Goal: Information Seeking & Learning: Learn about a topic

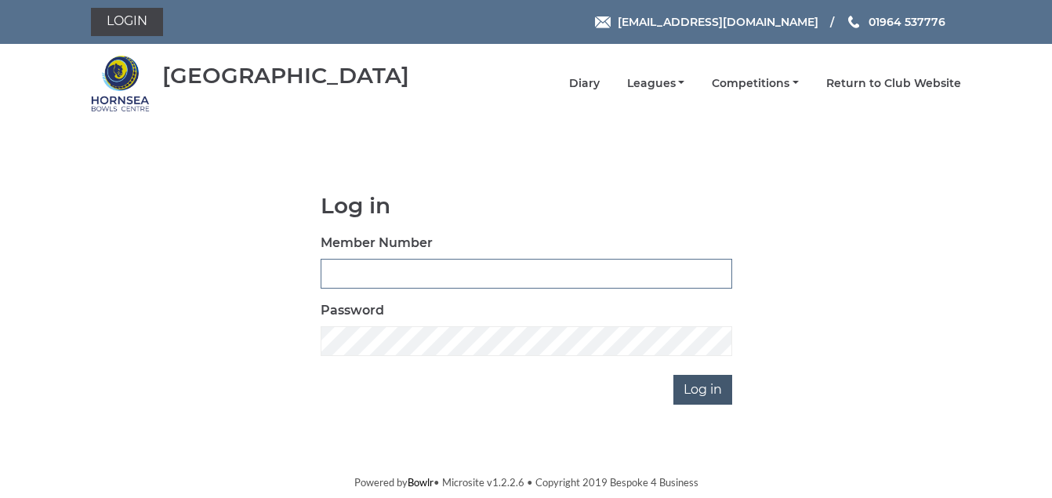
type input "1088"
click at [699, 391] on input "Log in" at bounding box center [702, 390] width 59 height 30
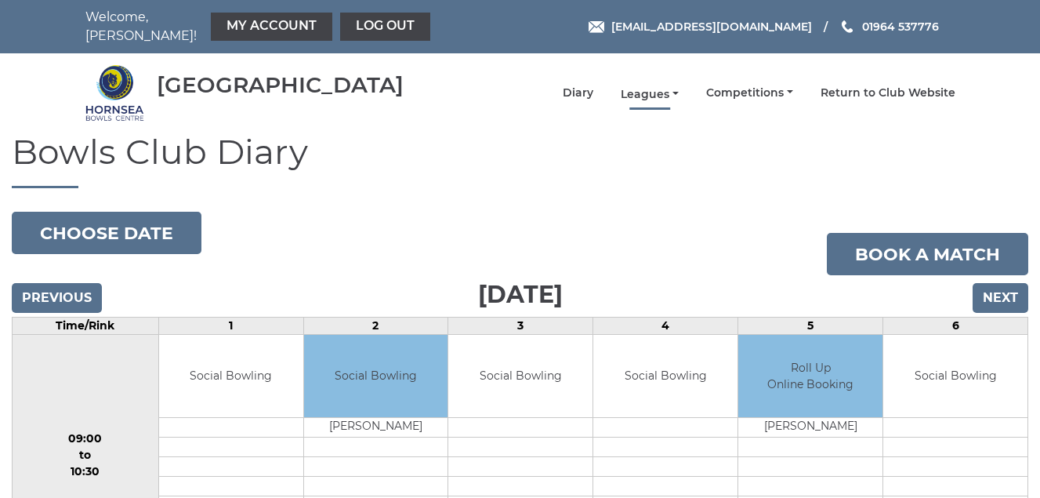
click at [654, 92] on link "Leagues" at bounding box center [650, 94] width 58 height 15
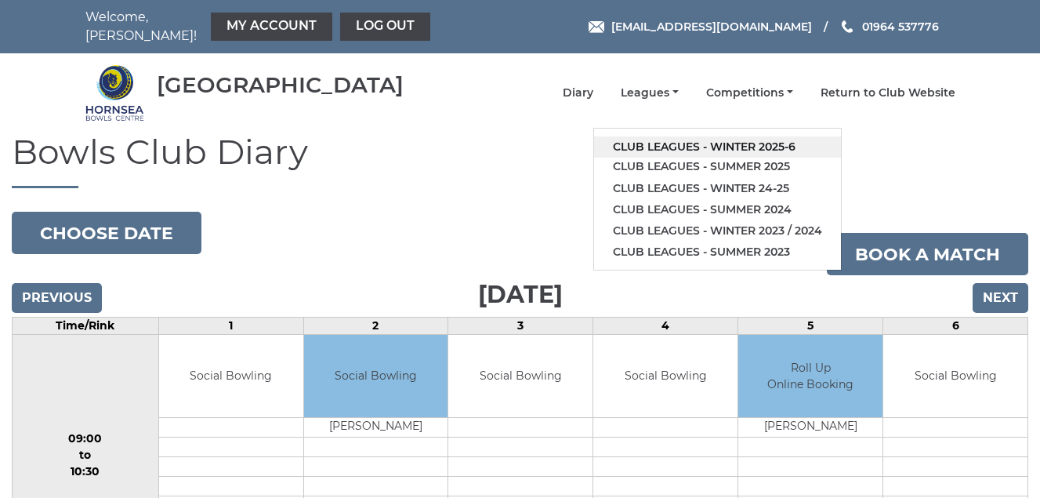
click at [665, 144] on link "Club leagues - Winter 2025-6" at bounding box center [717, 146] width 247 height 21
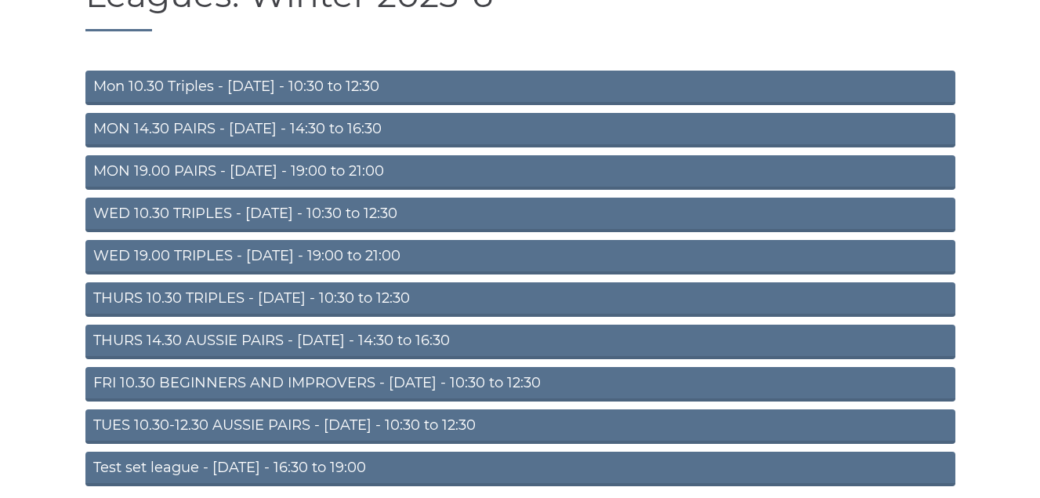
scroll to position [219, 0]
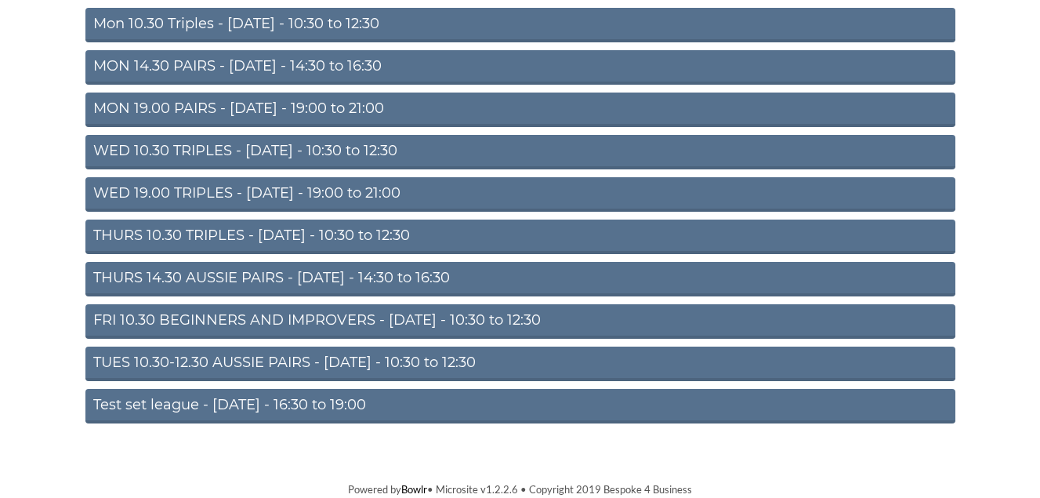
click at [270, 358] on link "TUES 10.30-12.30 AUSSIE PAIRS - Tuesday - 10:30 to 12:30" at bounding box center [520, 363] width 870 height 34
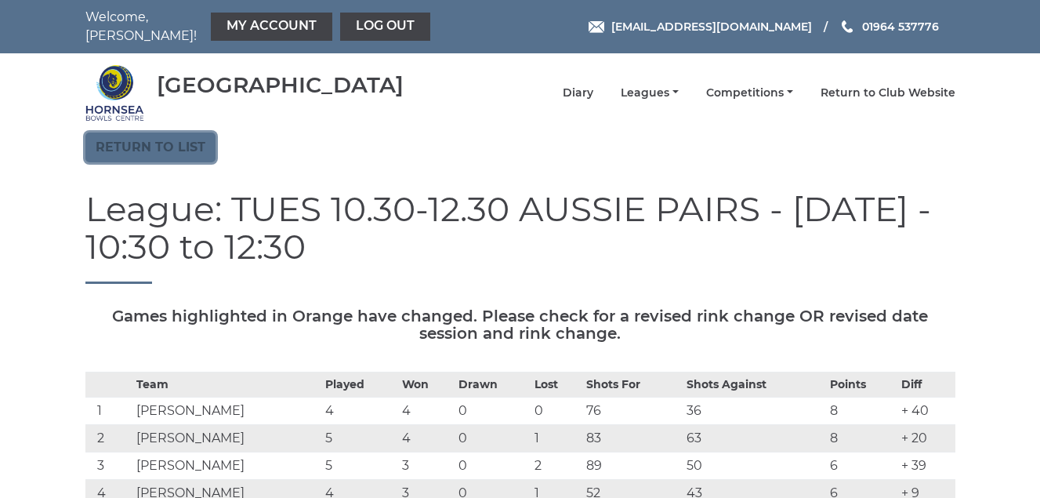
click at [150, 150] on link "Return to list" at bounding box center [150, 147] width 130 height 30
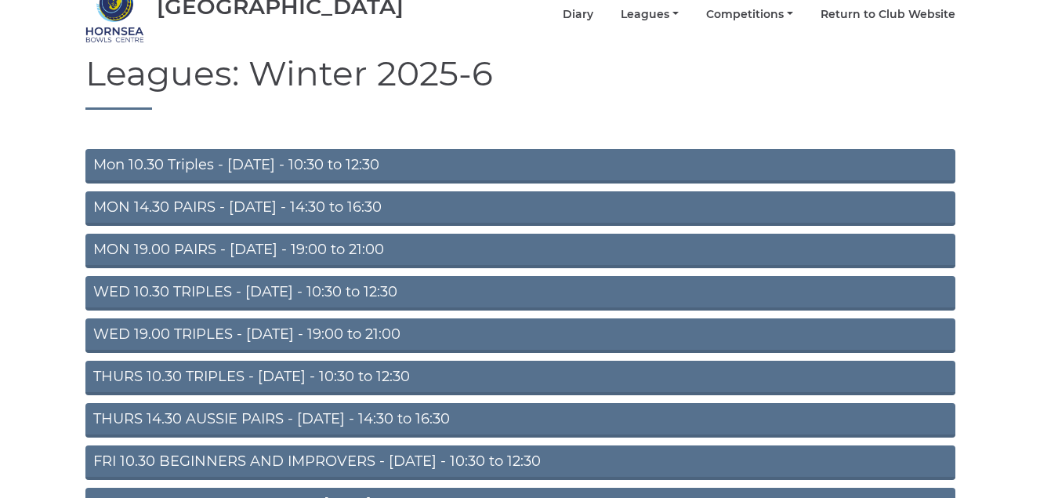
scroll to position [157, 0]
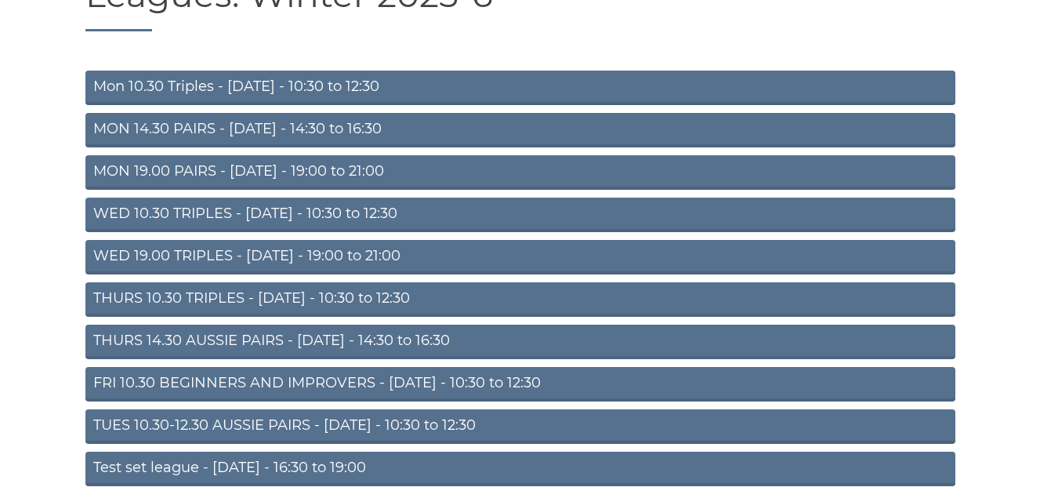
click at [261, 339] on link "THURS 14.30 AUSSIE PAIRS - [DATE] - 14:30 to 16:30" at bounding box center [520, 341] width 870 height 34
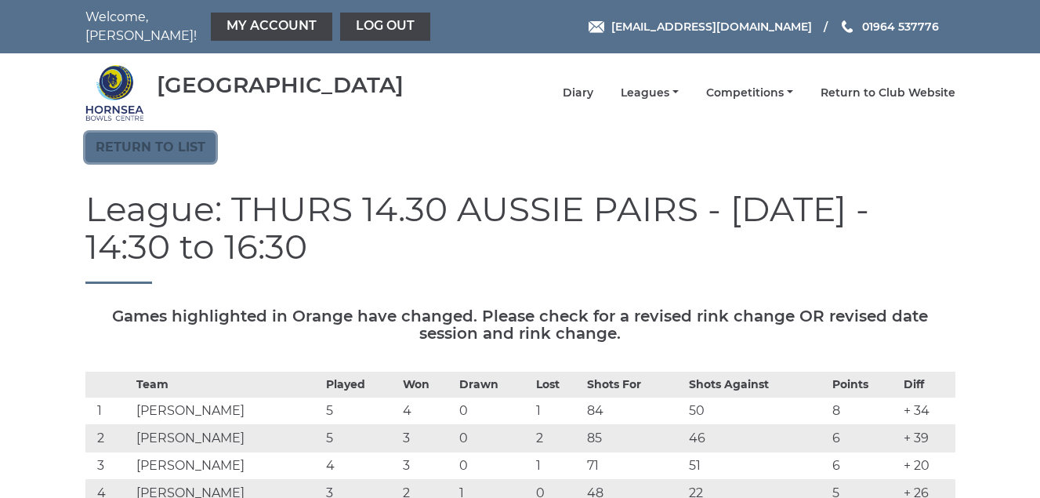
click at [176, 144] on link "Return to list" at bounding box center [150, 147] width 130 height 30
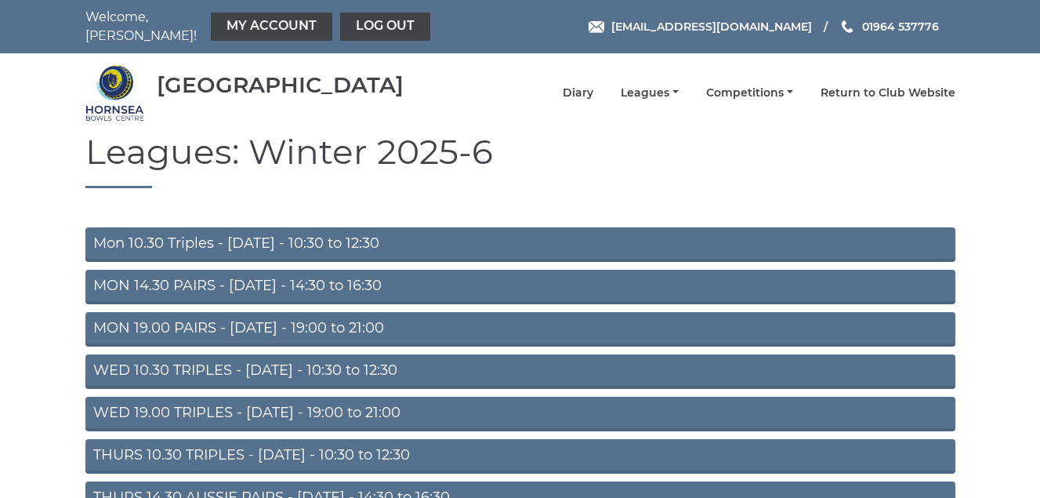
scroll to position [78, 0]
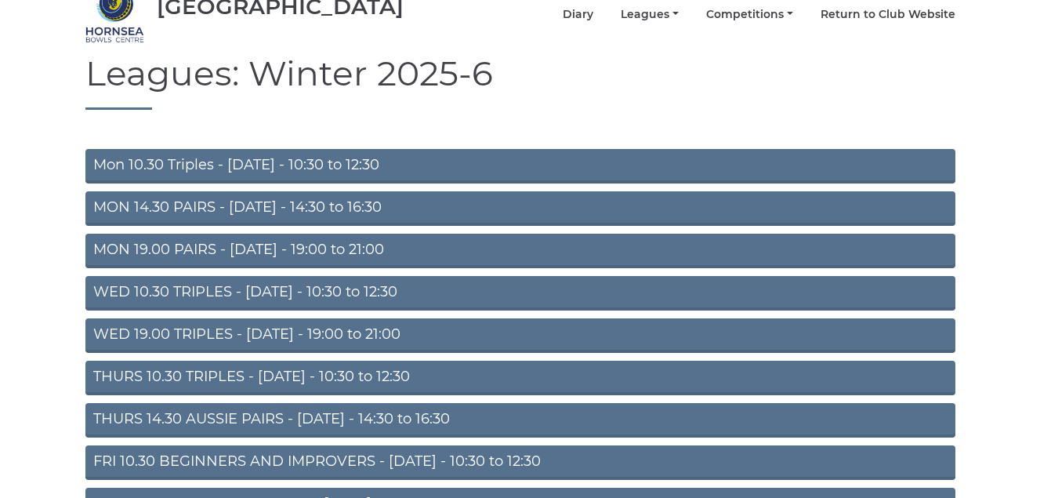
click at [255, 246] on link "MON 19.00 PAIRS - Monday - 19:00 to 21:00" at bounding box center [520, 251] width 870 height 34
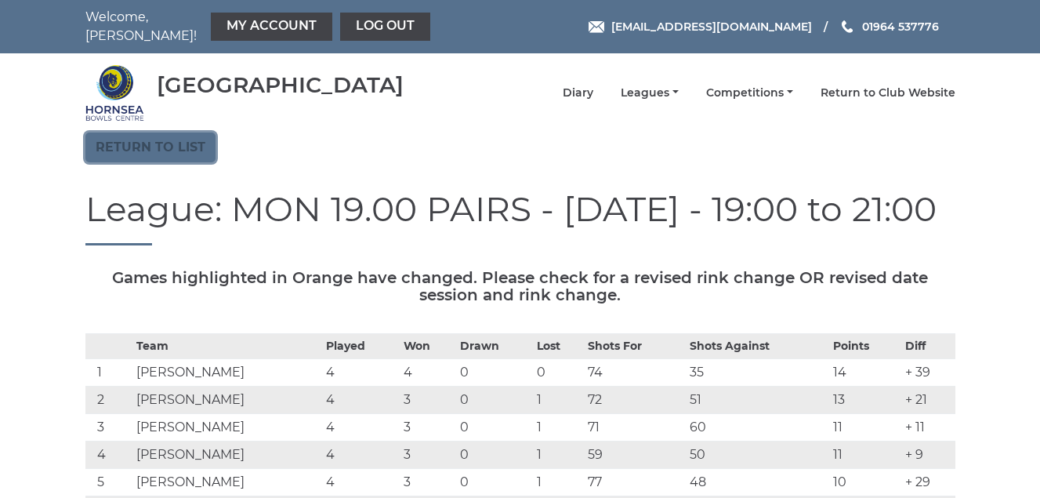
click at [176, 145] on link "Return to list" at bounding box center [150, 147] width 130 height 30
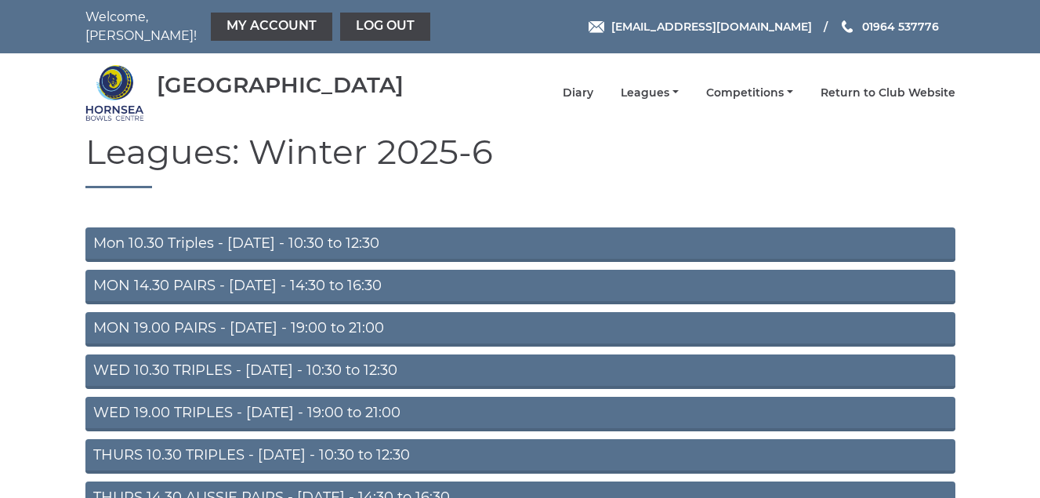
click at [226, 328] on link "MON 19.00 PAIRS - Monday - 19:00 to 21:00" at bounding box center [520, 329] width 870 height 34
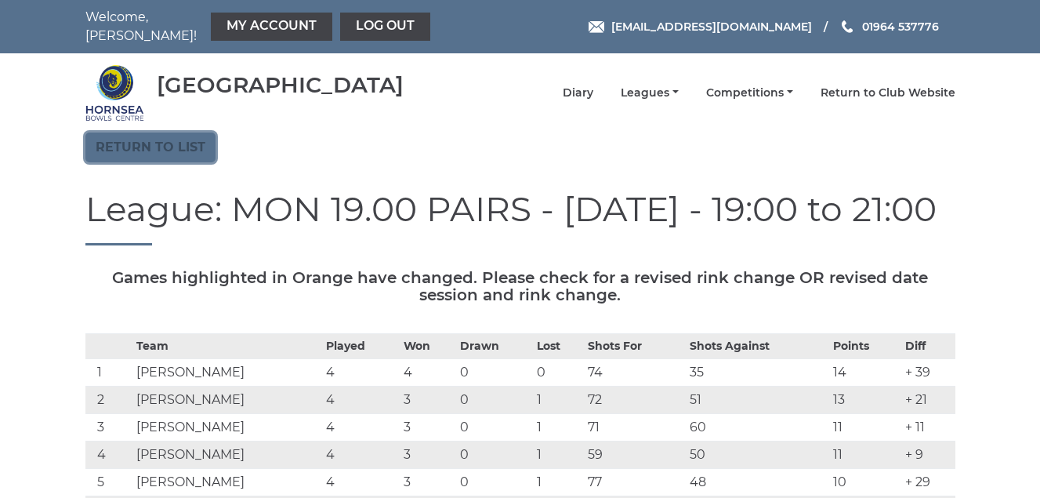
click at [162, 144] on link "Return to list" at bounding box center [150, 147] width 130 height 30
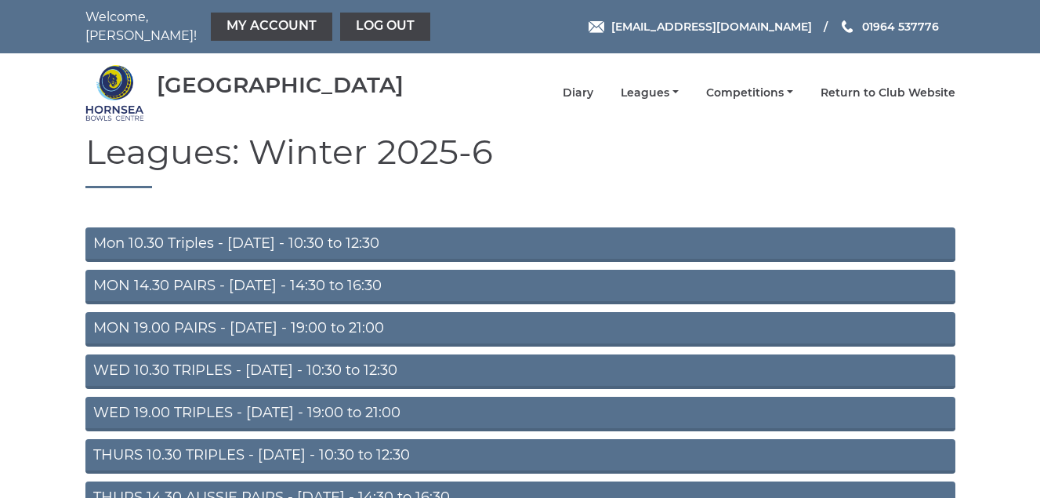
click at [283, 280] on link "MON 14.30 PAIRS - [DATE] - 14:30 to 16:30" at bounding box center [520, 287] width 870 height 34
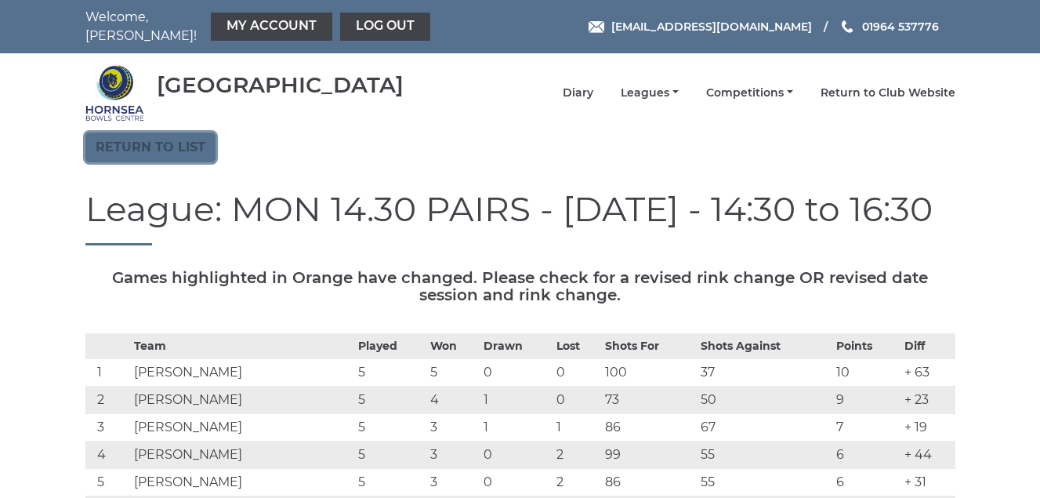
click at [169, 146] on link "Return to list" at bounding box center [150, 147] width 130 height 30
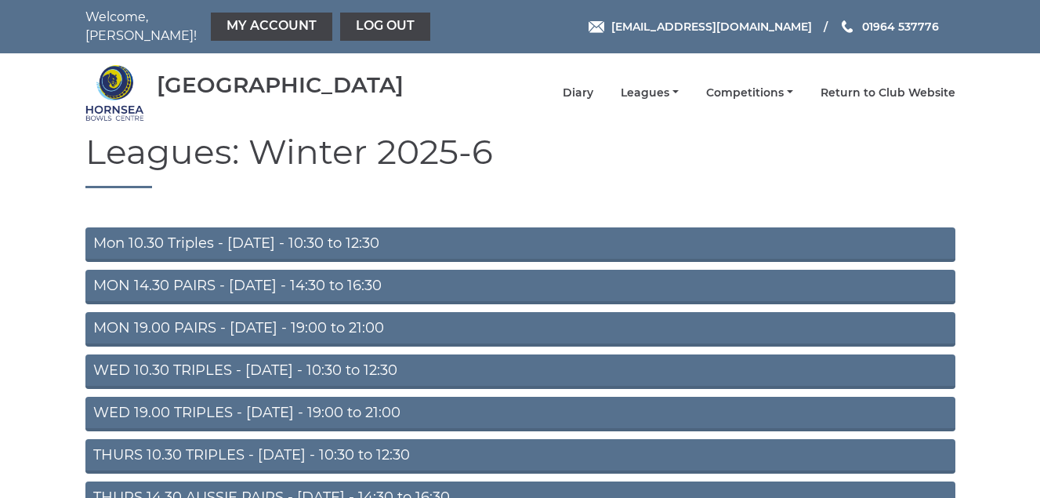
click at [313, 243] on link "Mon 10.30 Triples - [DATE] - 10:30 to 12:30" at bounding box center [520, 244] width 870 height 34
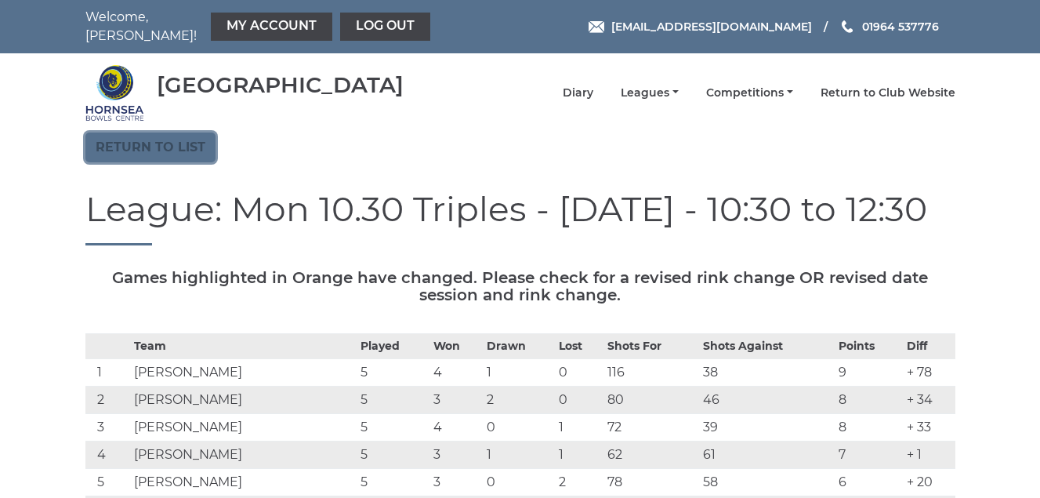
click at [141, 146] on link "Return to list" at bounding box center [150, 147] width 130 height 30
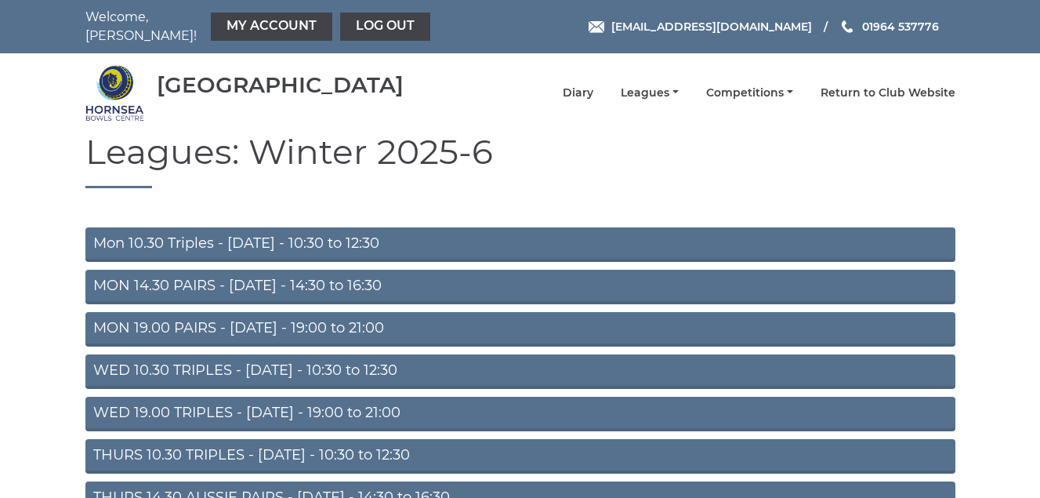
scroll to position [78, 0]
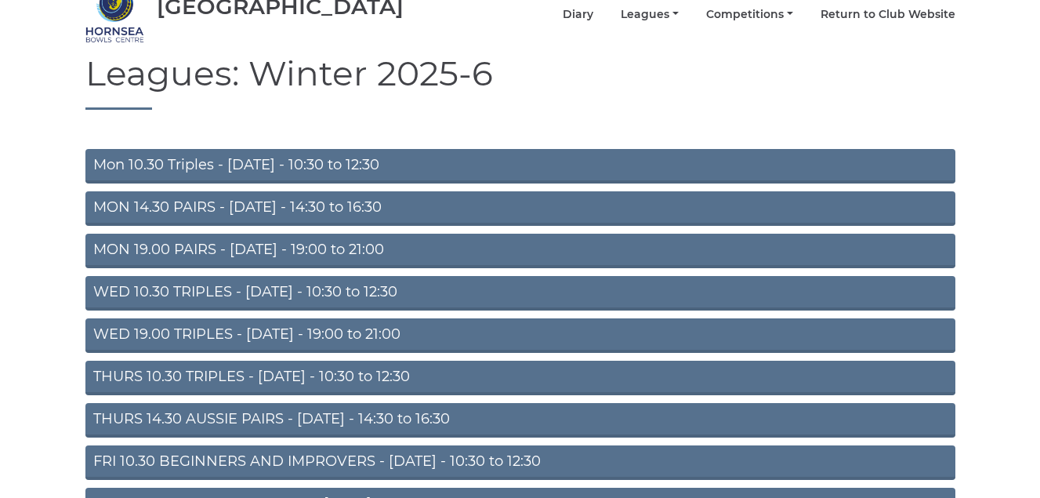
click at [284, 291] on link "WED 10.30 TRIPLES - [DATE] - 10:30 to 12:30" at bounding box center [520, 293] width 870 height 34
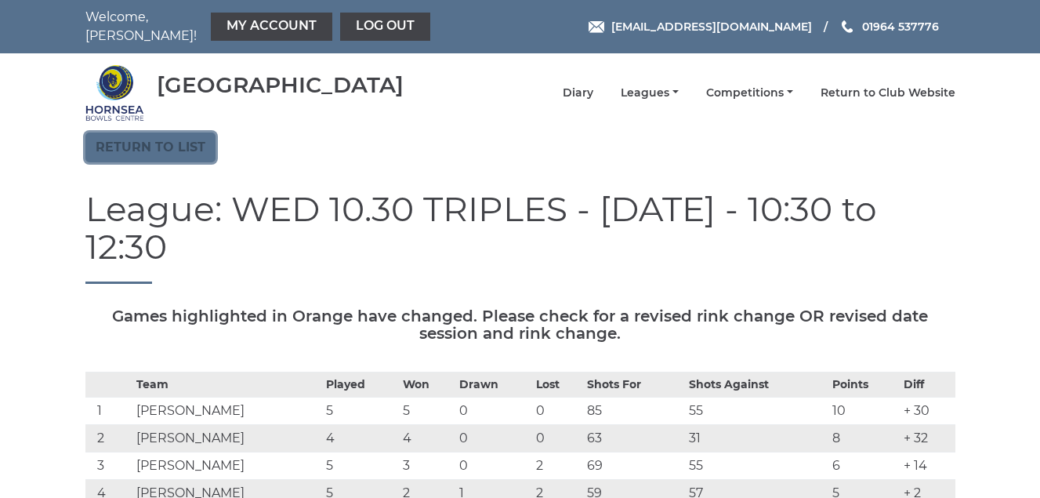
click at [165, 148] on link "Return to list" at bounding box center [150, 147] width 130 height 30
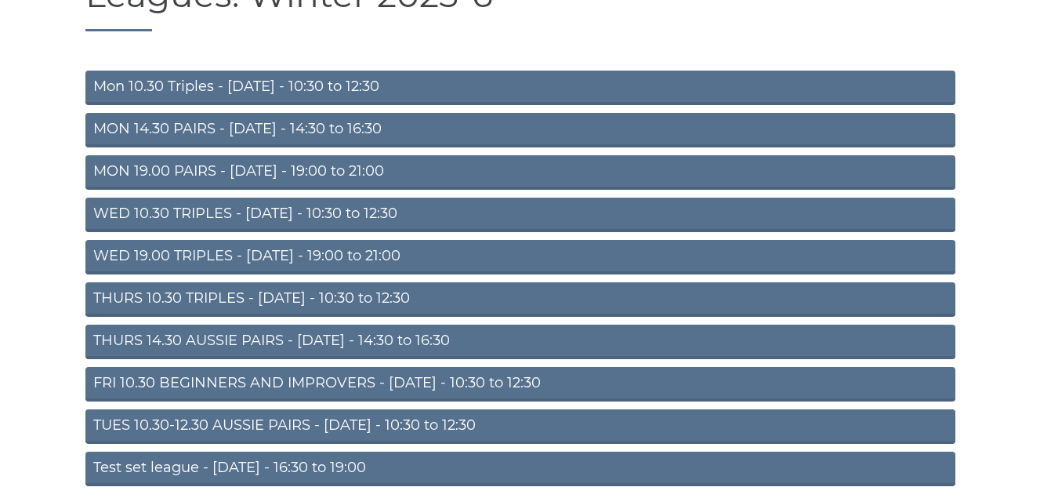
scroll to position [219, 0]
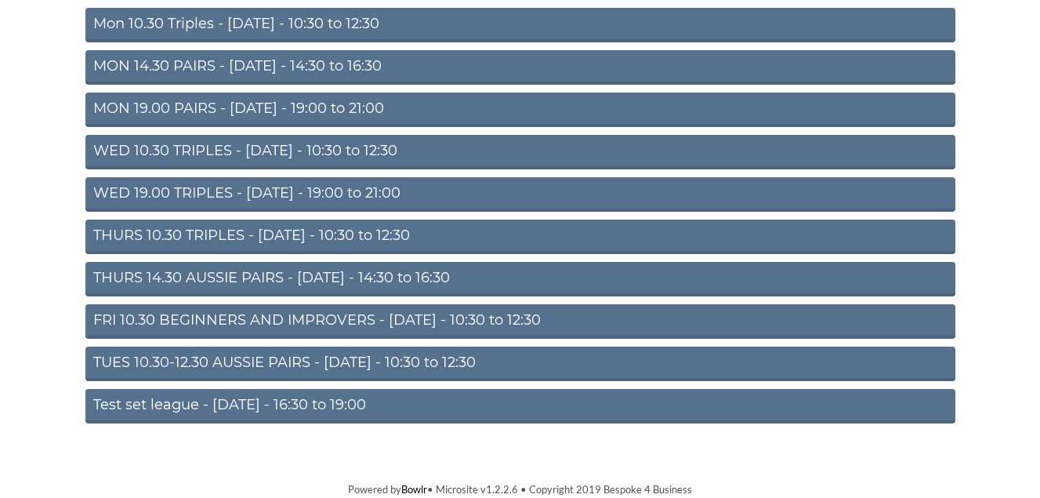
click at [318, 322] on link "FRI 10.30 BEGINNERS AND IMPROVERS - [DATE] - 10:30 to 12:30" at bounding box center [520, 321] width 870 height 34
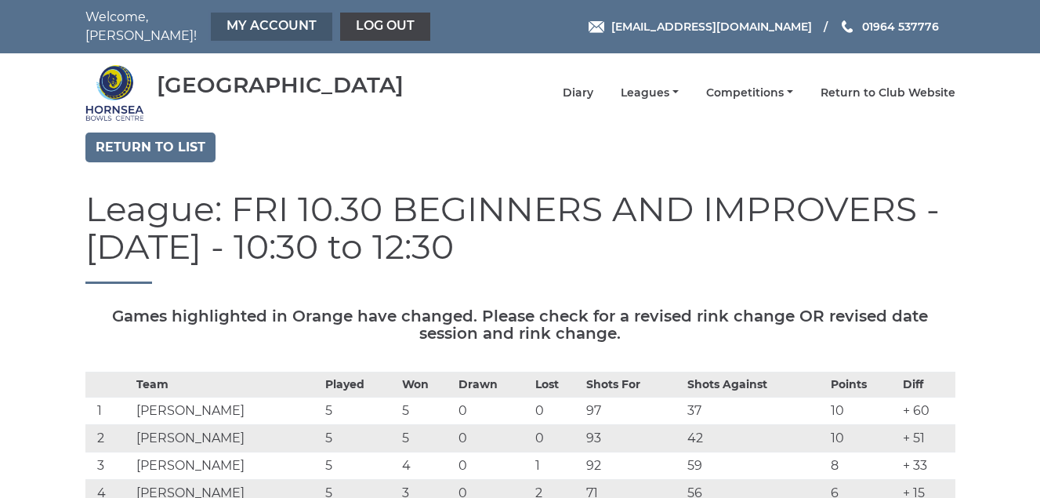
click at [266, 22] on link "My Account" at bounding box center [271, 27] width 121 height 28
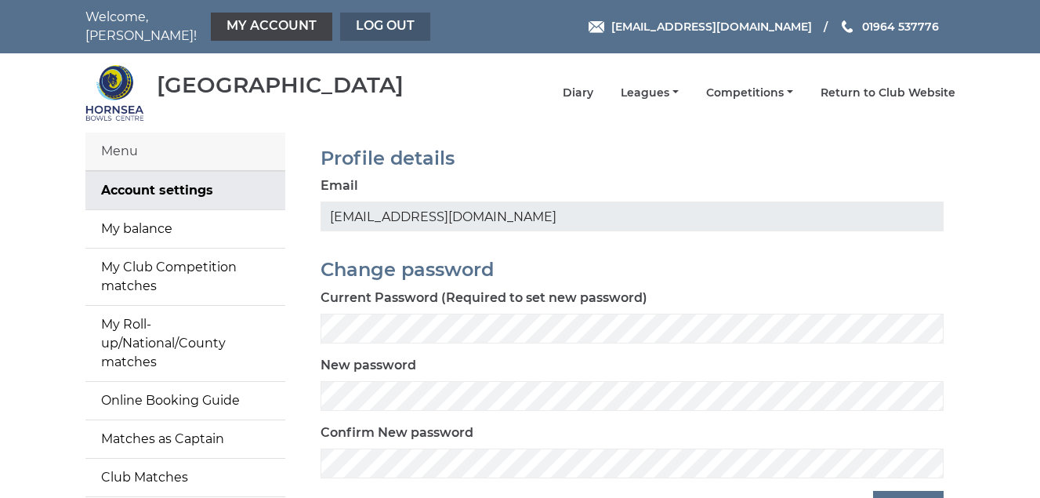
click at [378, 20] on link "Log out" at bounding box center [385, 27] width 90 height 28
